Goal: Obtain resource: Download file/media

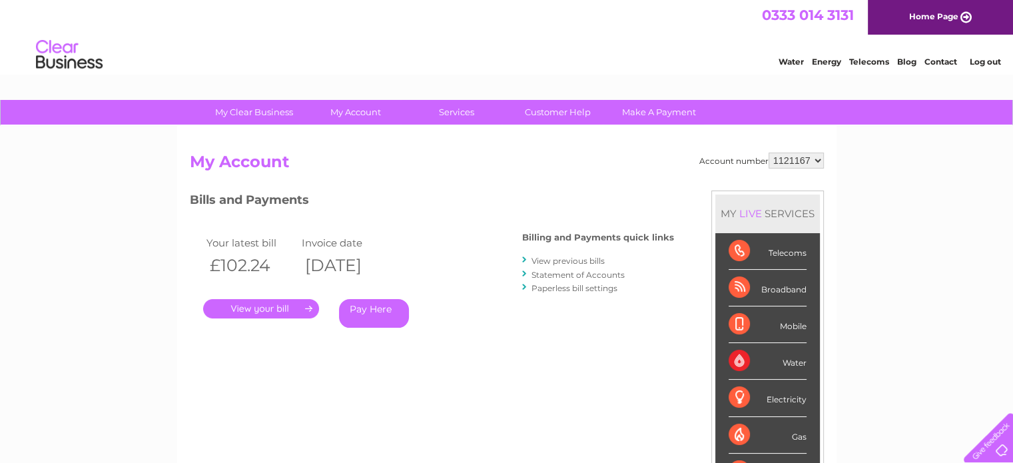
click at [553, 256] on link "View previous bills" at bounding box center [568, 261] width 73 height 10
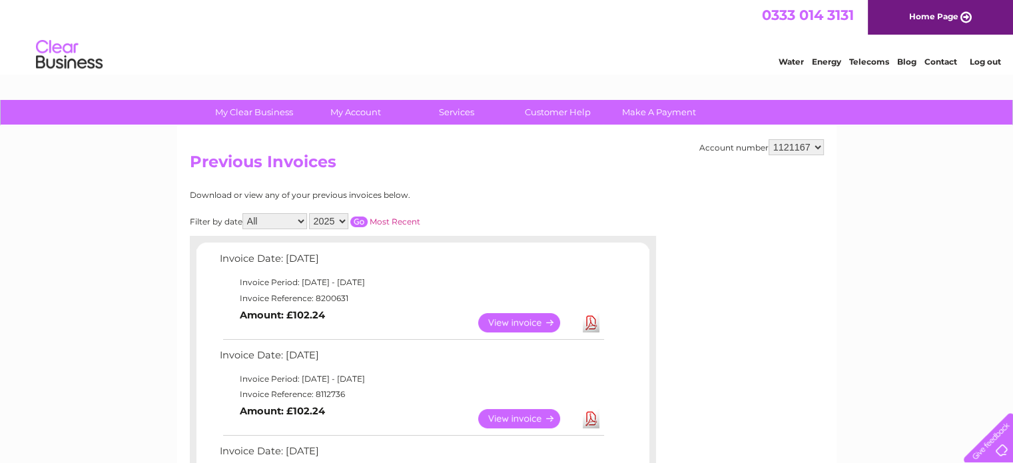
scroll to position [168, 0]
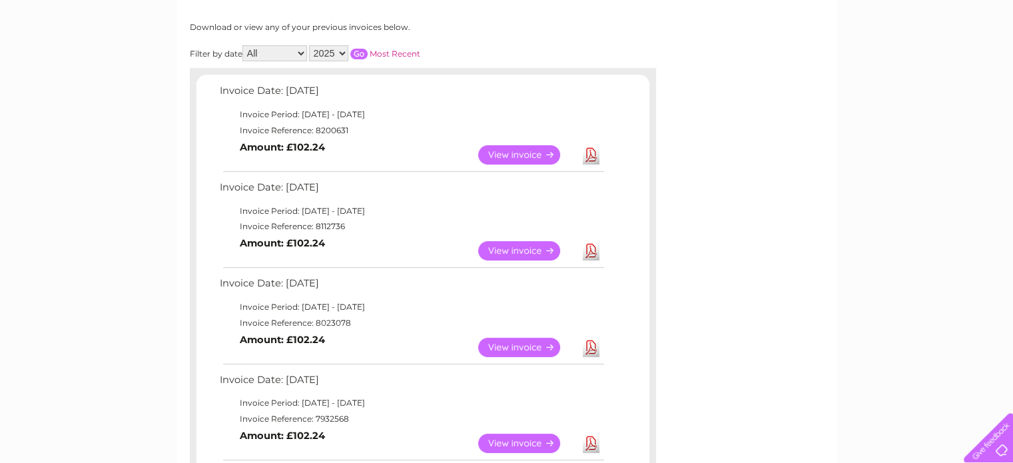
click at [549, 147] on link "View" at bounding box center [527, 154] width 98 height 19
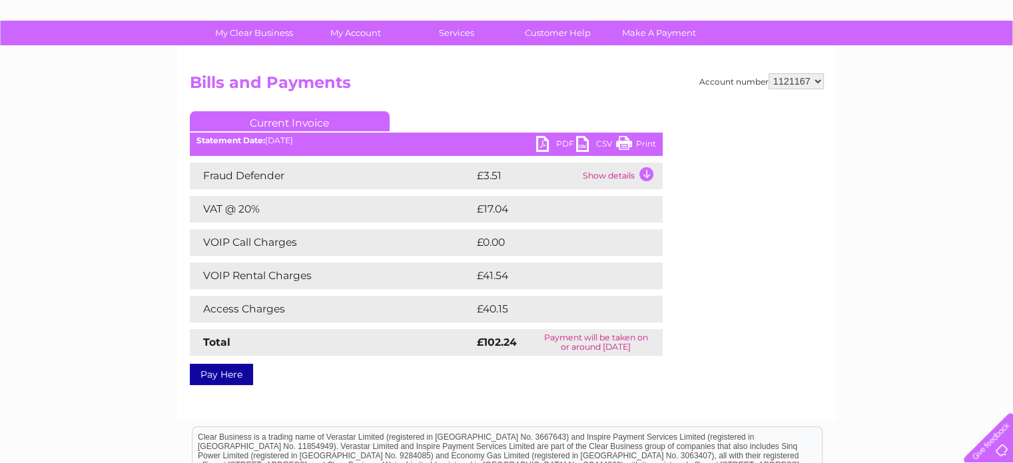
scroll to position [84, 0]
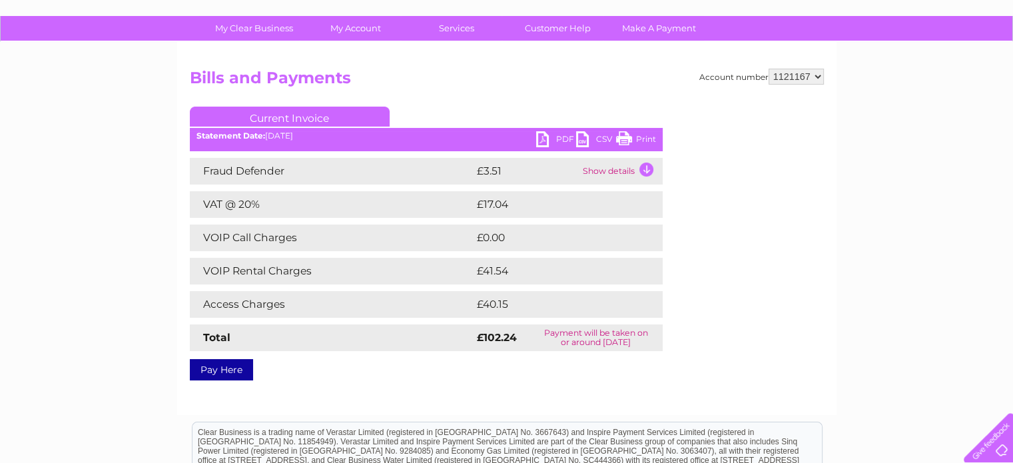
click at [552, 133] on link "PDF" at bounding box center [556, 140] width 40 height 19
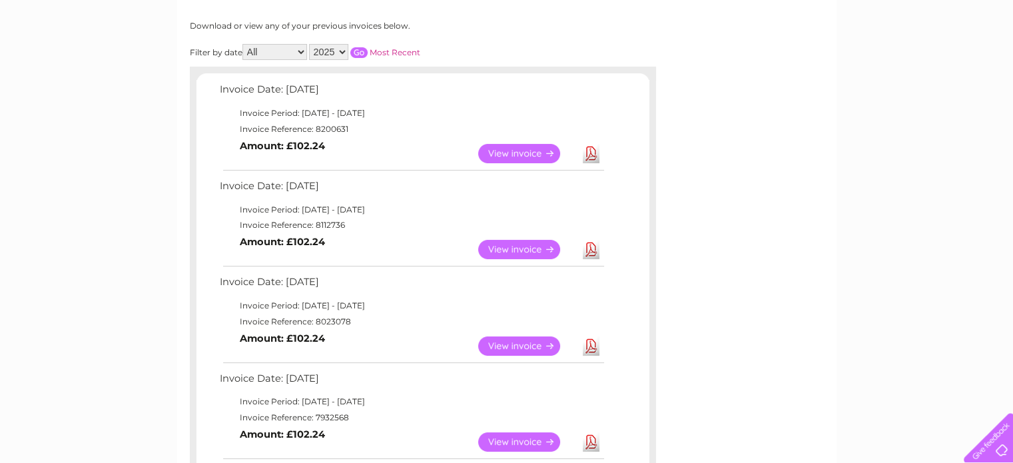
click at [518, 247] on link "View" at bounding box center [527, 249] width 98 height 19
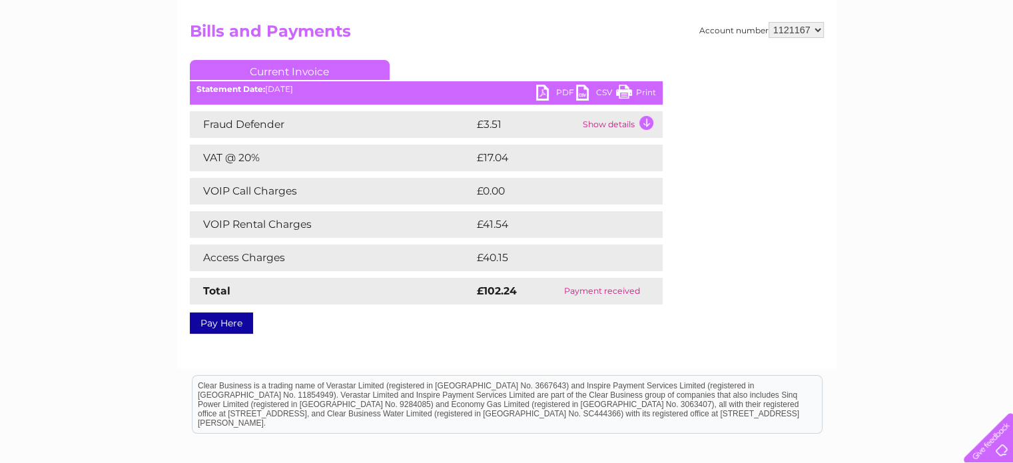
scroll to position [132, 0]
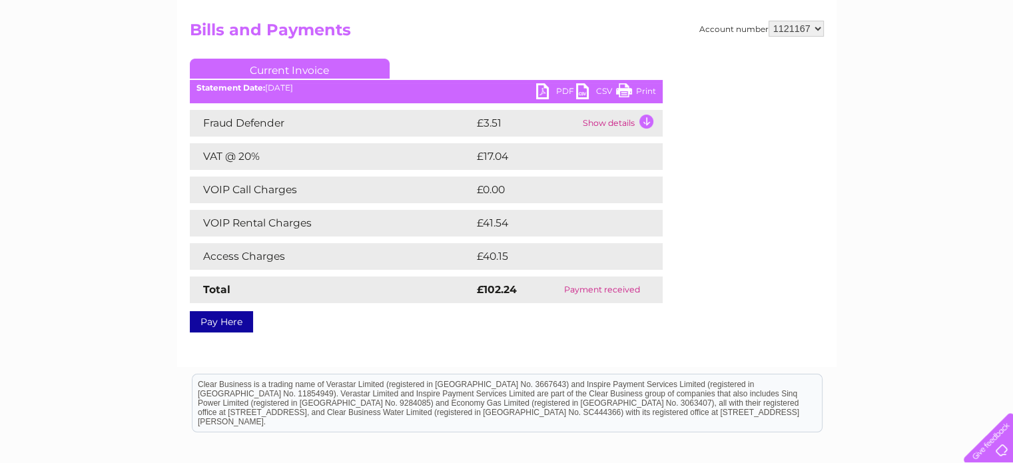
click at [550, 93] on link "PDF" at bounding box center [556, 92] width 40 height 19
